Goal: Information Seeking & Learning: Learn about a topic

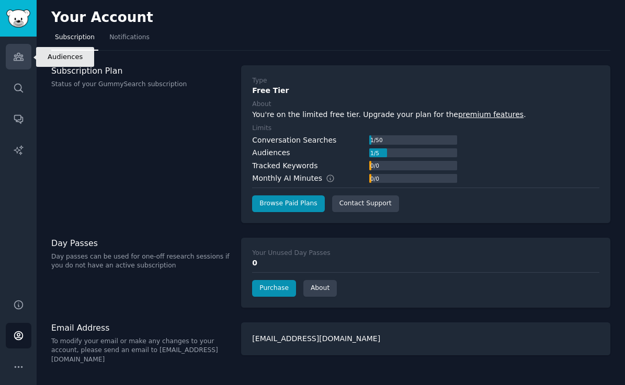
click at [23, 53] on icon "Sidebar" at bounding box center [18, 56] width 11 height 11
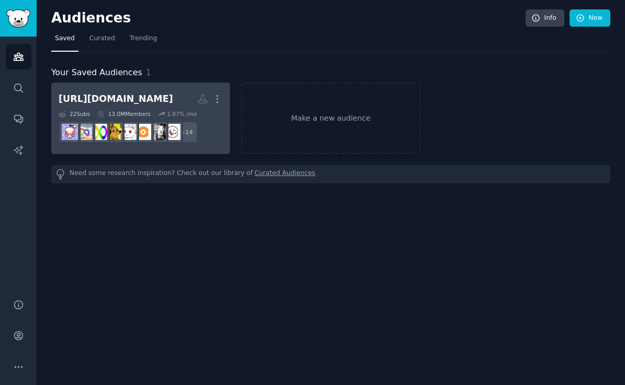
click at [141, 99] on div "[URL][DOMAIN_NAME]" at bounding box center [116, 99] width 114 height 13
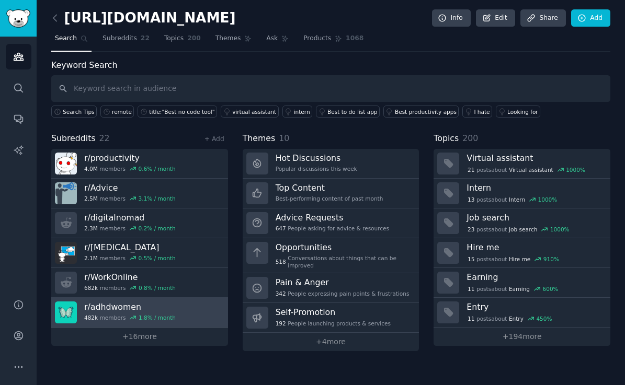
click at [125, 308] on h3 "r/ adhdwomen" at bounding box center [129, 307] width 91 height 11
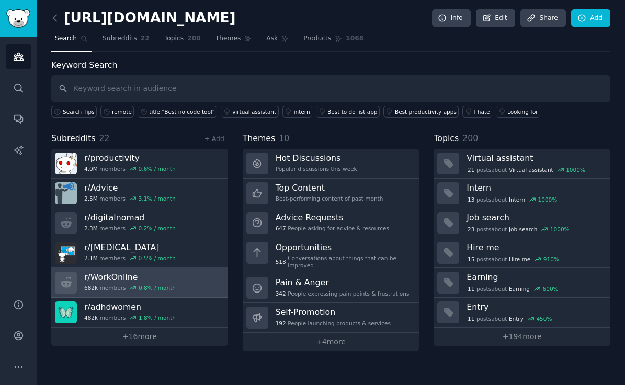
click at [118, 279] on h3 "r/ WorkOnline" at bounding box center [129, 277] width 91 height 11
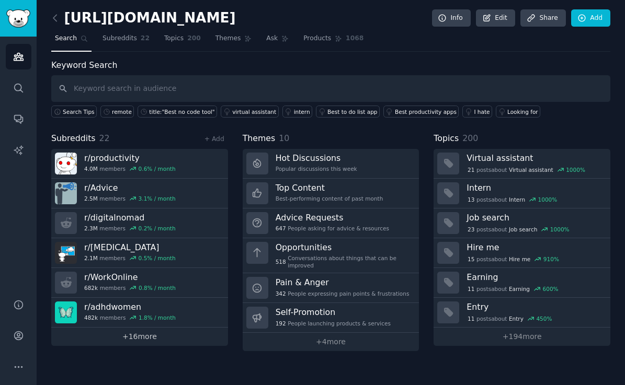
click at [135, 338] on link "+ 16 more" at bounding box center [139, 337] width 177 height 18
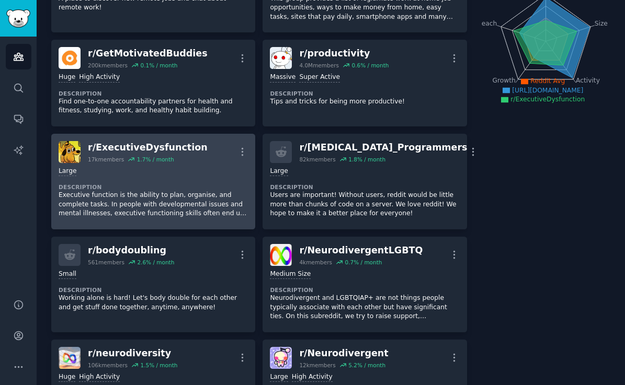
scroll to position [149, 0]
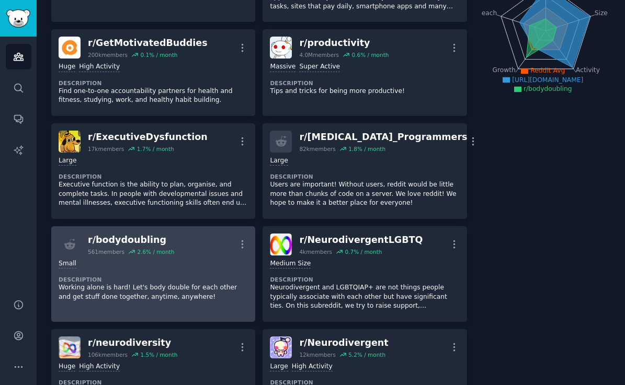
click at [130, 259] on div "Small" at bounding box center [153, 264] width 189 height 10
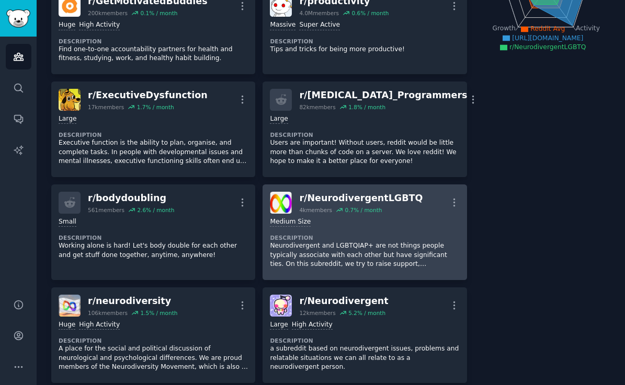
scroll to position [200, 0]
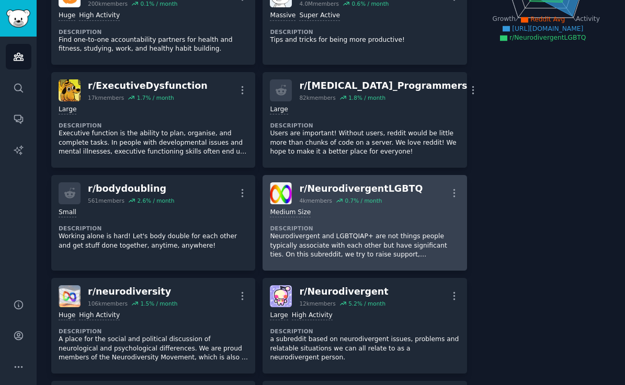
click at [329, 210] on div "Medium Size" at bounding box center [364, 213] width 189 height 10
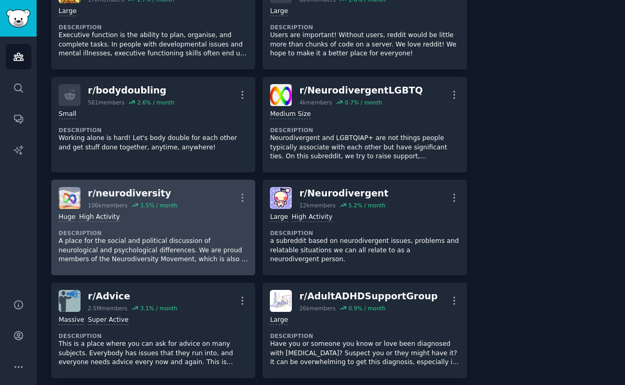
scroll to position [311, 0]
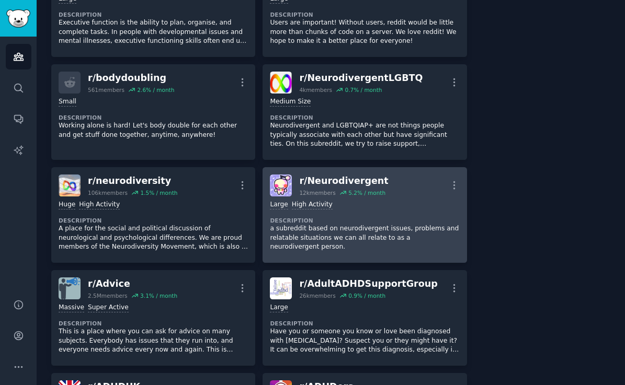
click at [336, 207] on div "Large High Activity Description a subreddit based on neurodivergent issues, pro…" at bounding box center [364, 226] width 189 height 59
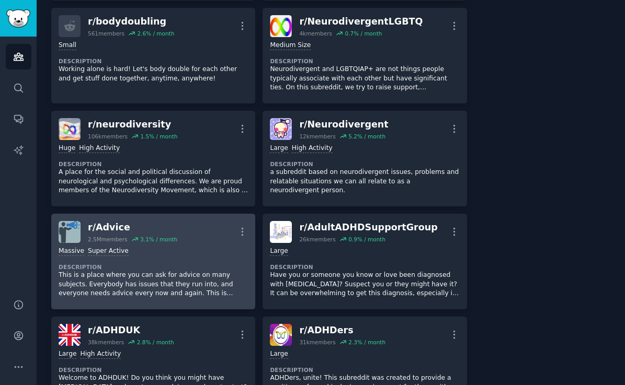
scroll to position [368, 0]
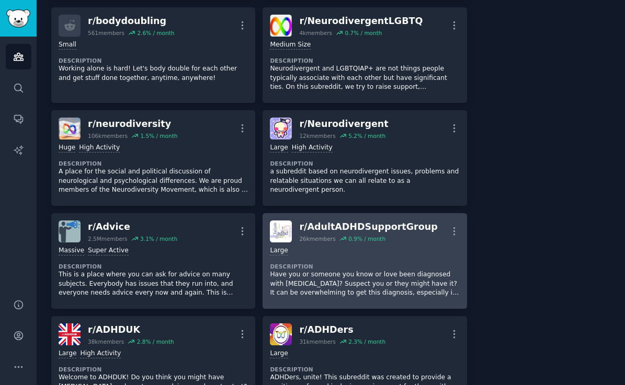
click at [325, 252] on div "Large Description Have you or someone you know or love been diagnosed with adul…" at bounding box center [364, 272] width 189 height 59
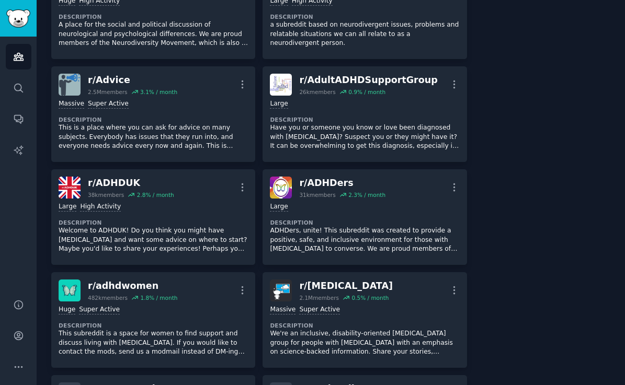
scroll to position [528, 0]
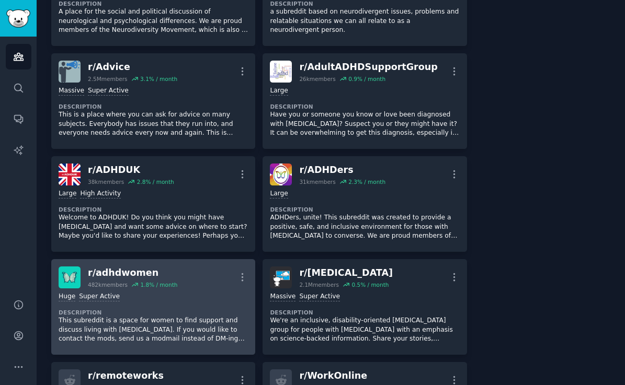
click at [210, 295] on div "Huge Super Active Description This subreddit is a space for women to find suppo…" at bounding box center [153, 318] width 189 height 59
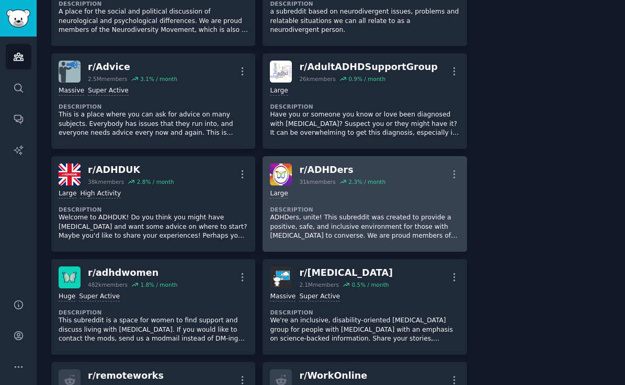
click at [311, 206] on dt "Description" at bounding box center [364, 209] width 189 height 7
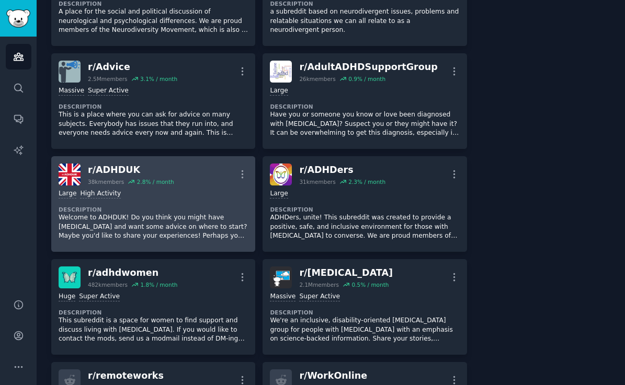
click at [194, 191] on div "Large High Activity" at bounding box center [153, 194] width 189 height 10
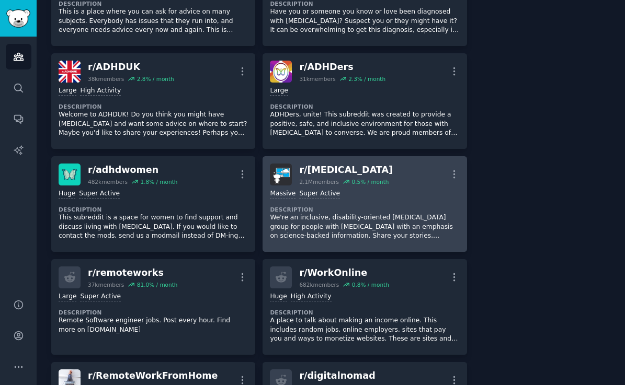
scroll to position [634, 0]
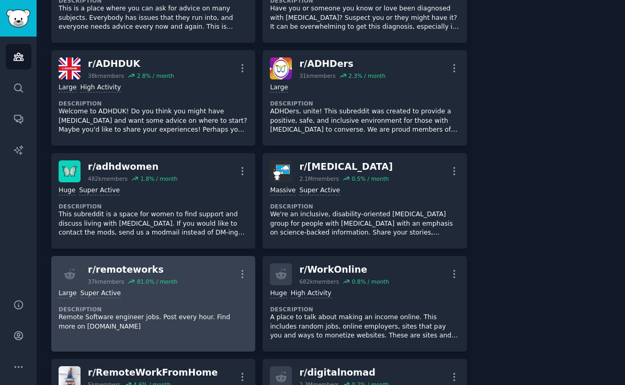
click at [231, 289] on div "Large Super Active" at bounding box center [153, 294] width 189 height 10
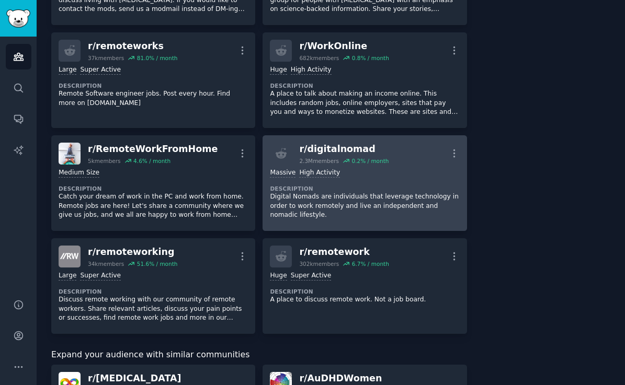
scroll to position [874, 0]
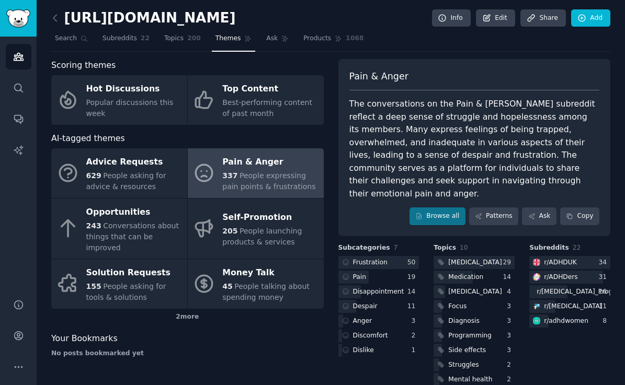
click at [269, 180] on div "337 People expressing pain points & frustrations" at bounding box center [270, 181] width 96 height 22
click at [470, 256] on div at bounding box center [473, 262] width 81 height 13
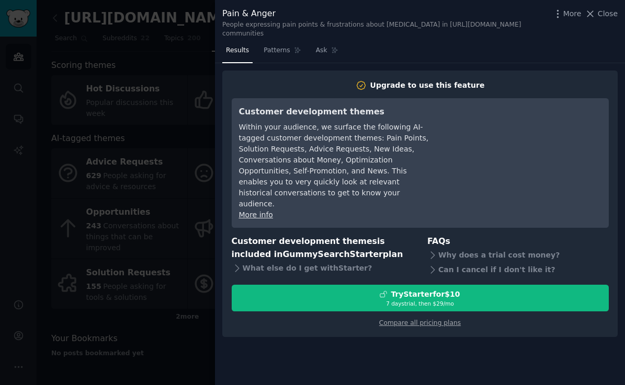
click at [188, 134] on div at bounding box center [312, 192] width 625 height 385
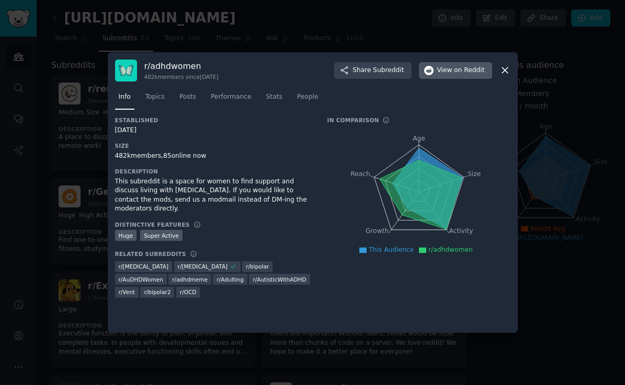
click at [454, 73] on span "View on Reddit" at bounding box center [461, 70] width 48 height 9
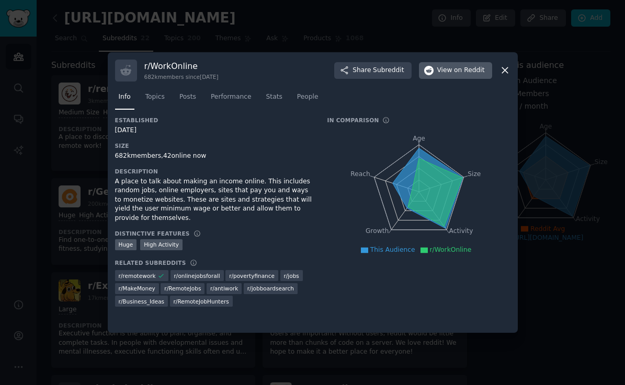
click at [456, 70] on span "on Reddit" at bounding box center [469, 70] width 30 height 9
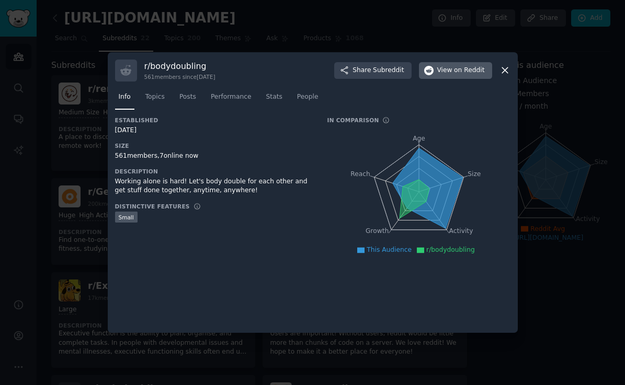
click at [474, 71] on span "on Reddit" at bounding box center [469, 70] width 30 height 9
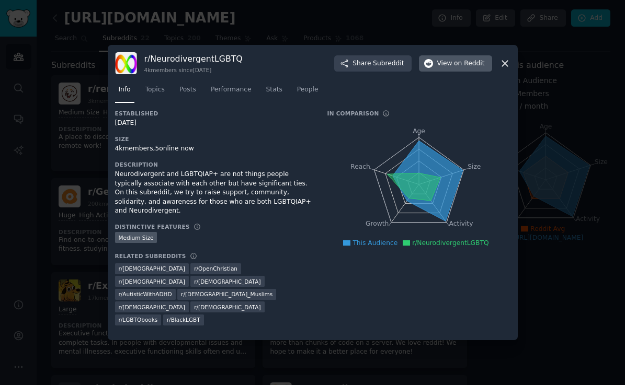
click at [457, 68] on span "on Reddit" at bounding box center [469, 63] width 30 height 9
